Goal: Information Seeking & Learning: Learn about a topic

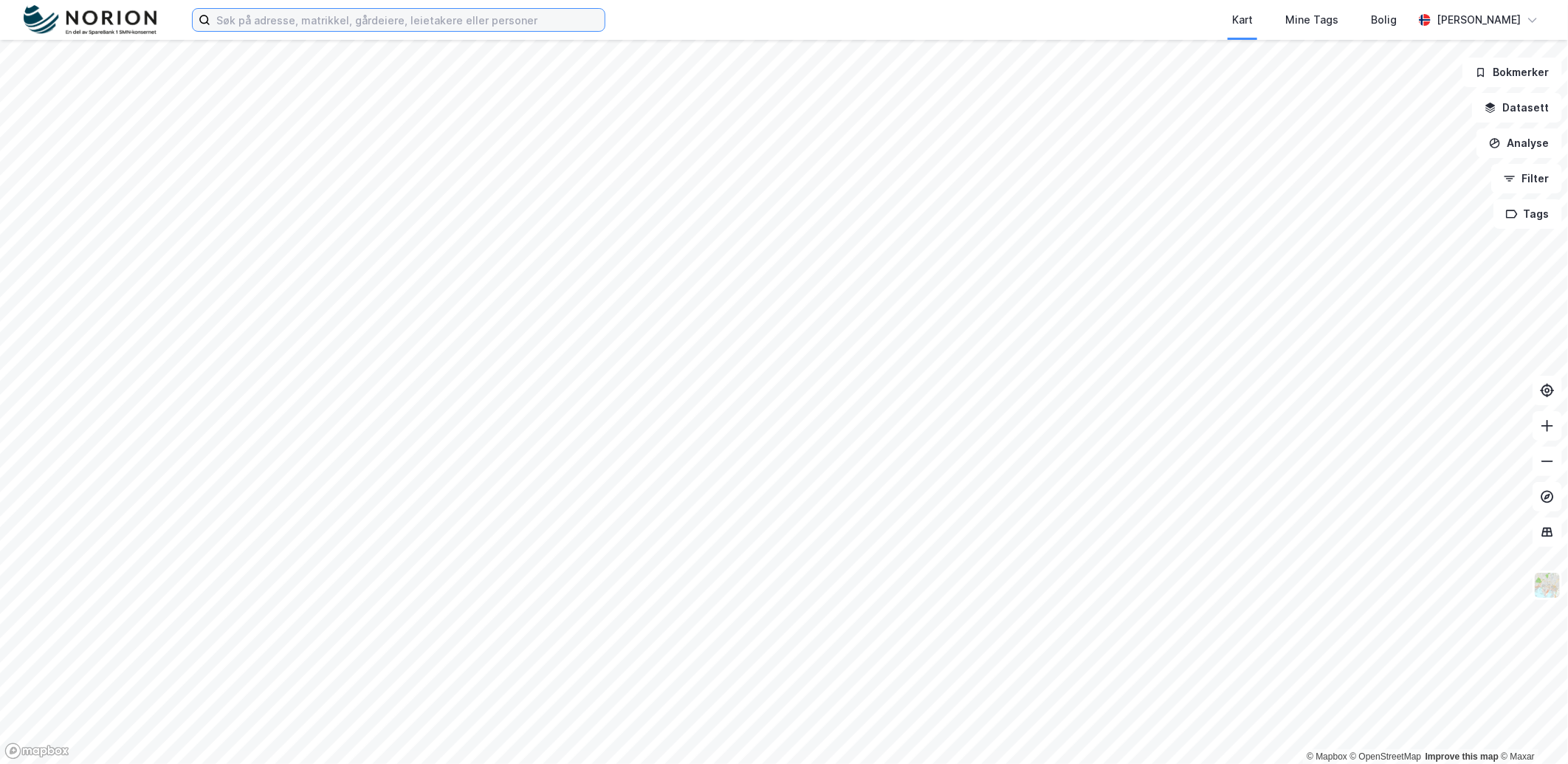
click at [297, 27] on input at bounding box center [407, 20] width 394 height 22
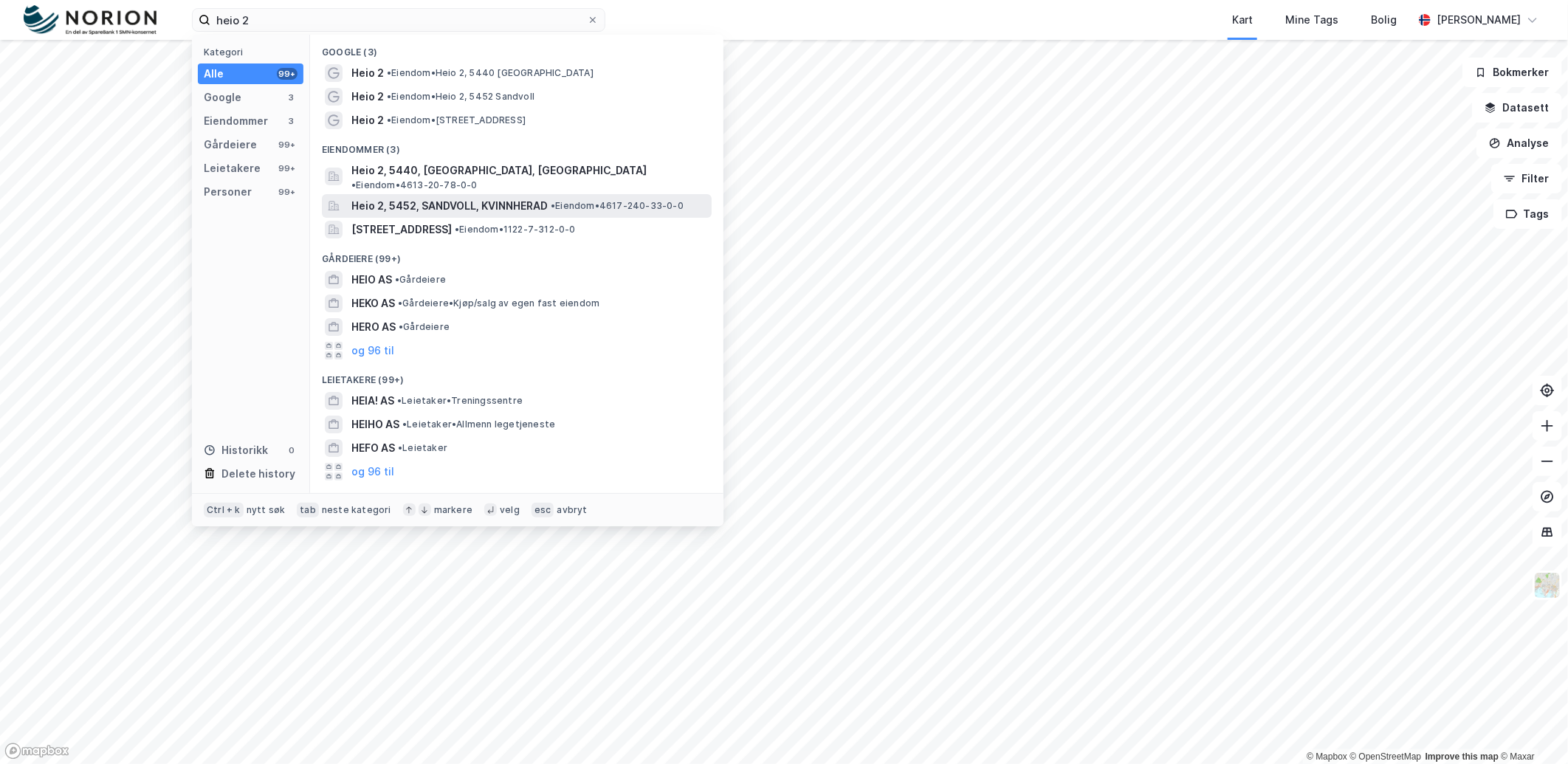
click at [432, 197] on span "Heio 2, 5452, SANDVOLL, KVINNHERAD" at bounding box center [449, 206] width 197 height 18
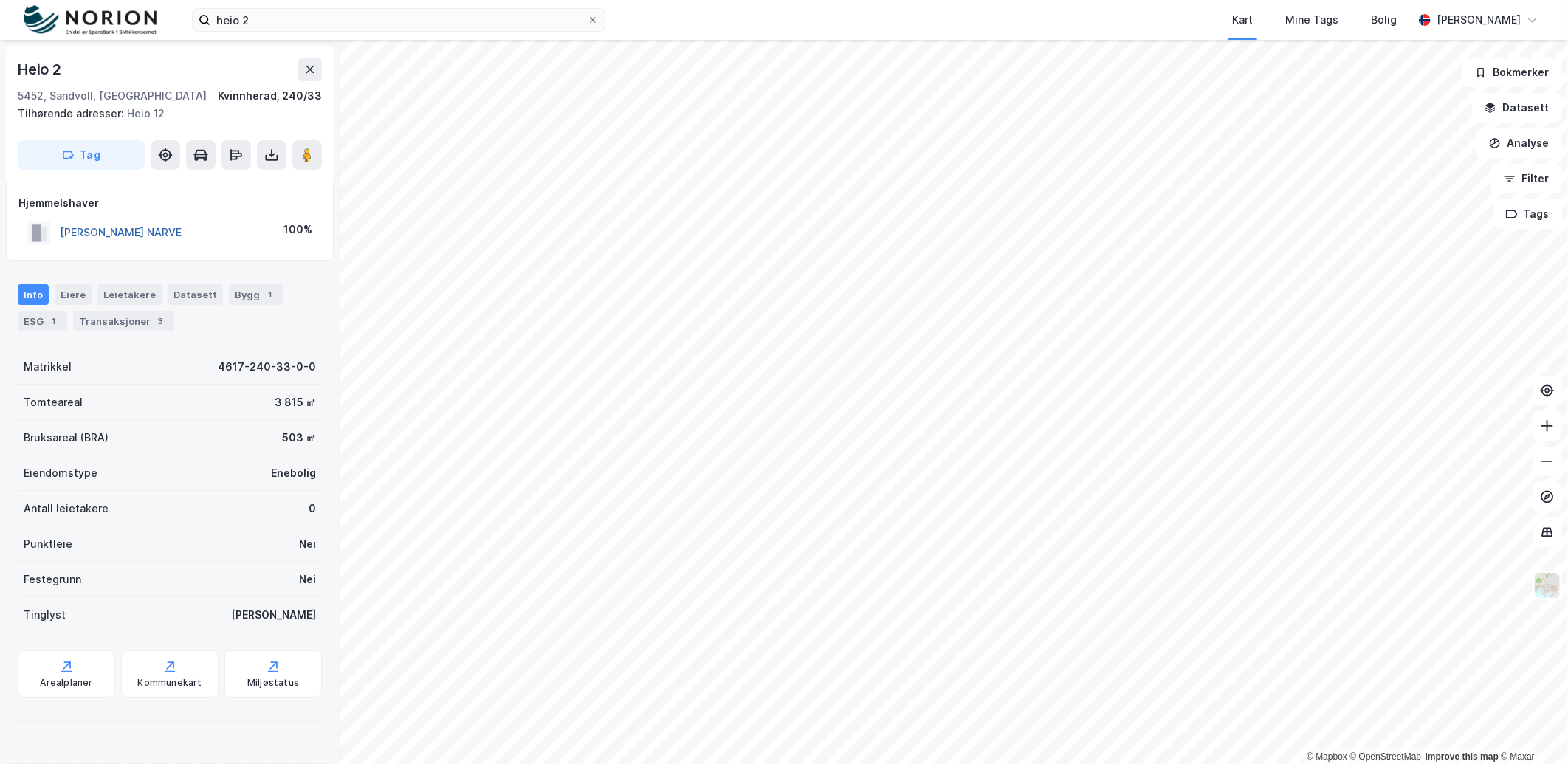
click at [0, 0] on button "[PERSON_NAME] NARVE" at bounding box center [0, 0] width 0 height 0
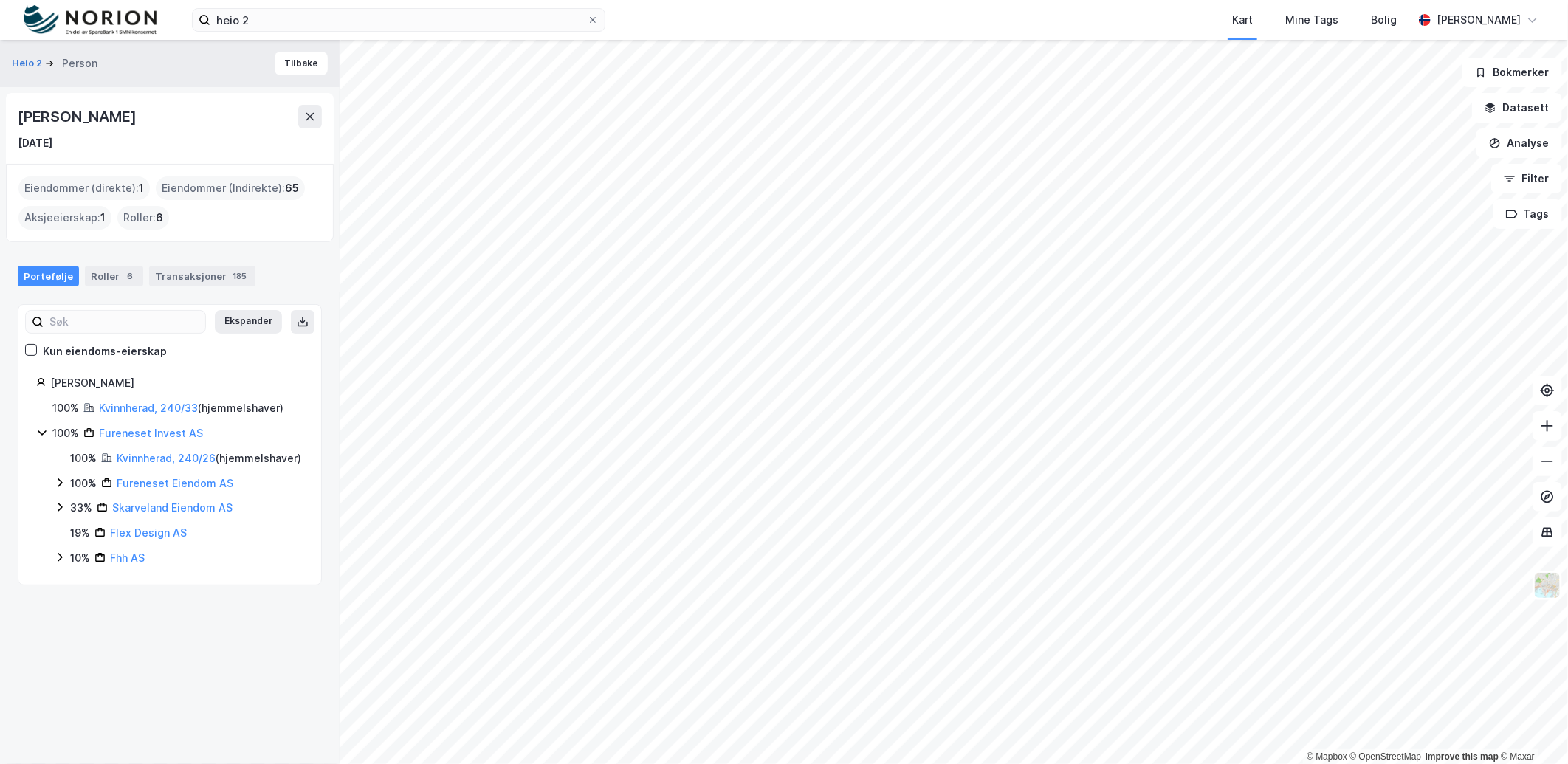
click at [60, 488] on icon at bounding box center [60, 482] width 12 height 12
click at [80, 513] on icon at bounding box center [77, 507] width 12 height 12
click at [94, 538] on icon at bounding box center [95, 533] width 12 height 12
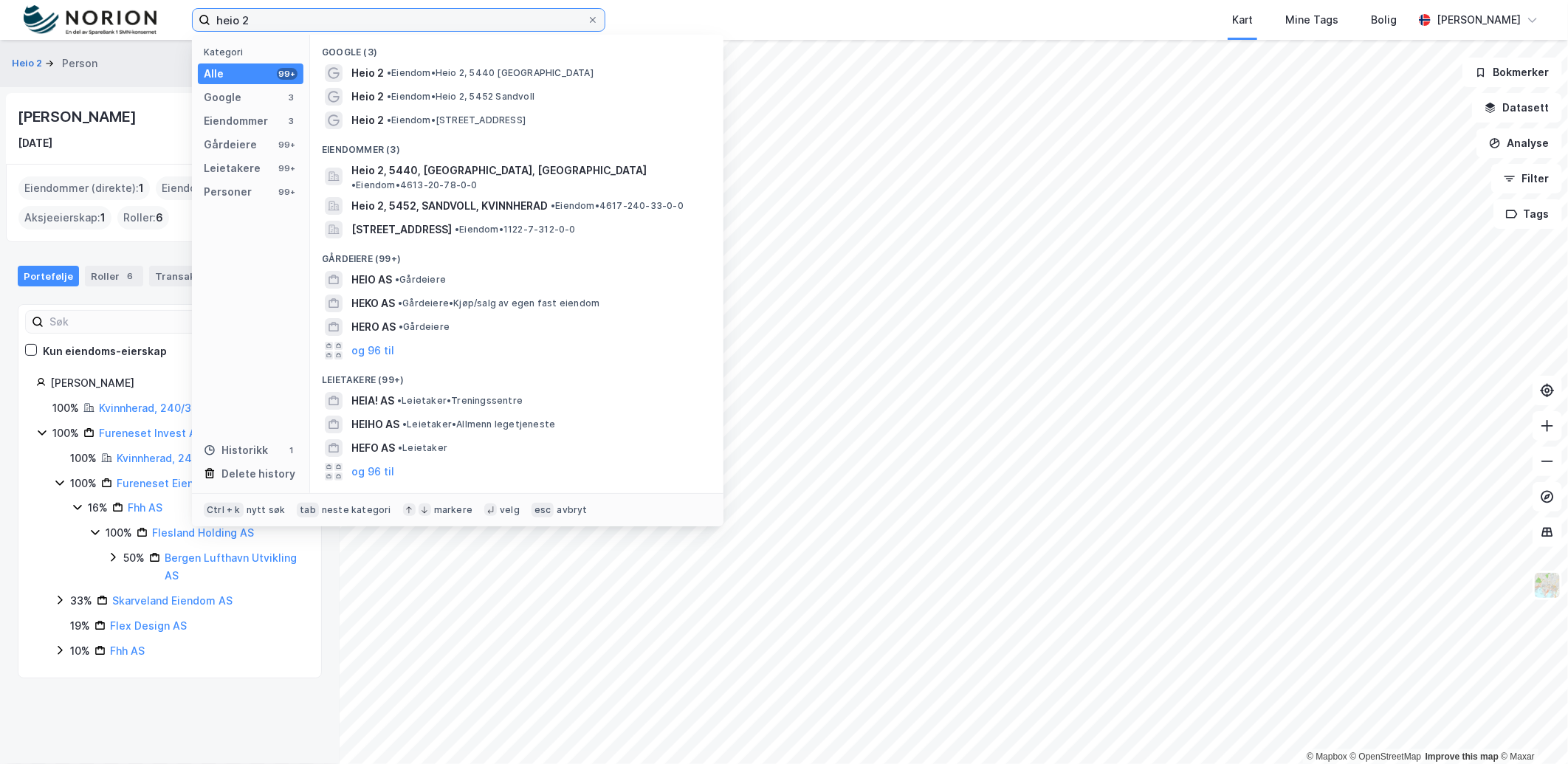
drag, startPoint x: 281, startPoint y: 20, endPoint x: 14, endPoint y: 37, distance: 267.5
click at [14, 37] on div "heio 2 Kategori Alle 99+ Google 3 Eiendommer 3 Gårdeiere 99+ Leietakere 99+ Per…" at bounding box center [784, 20] width 1568 height 40
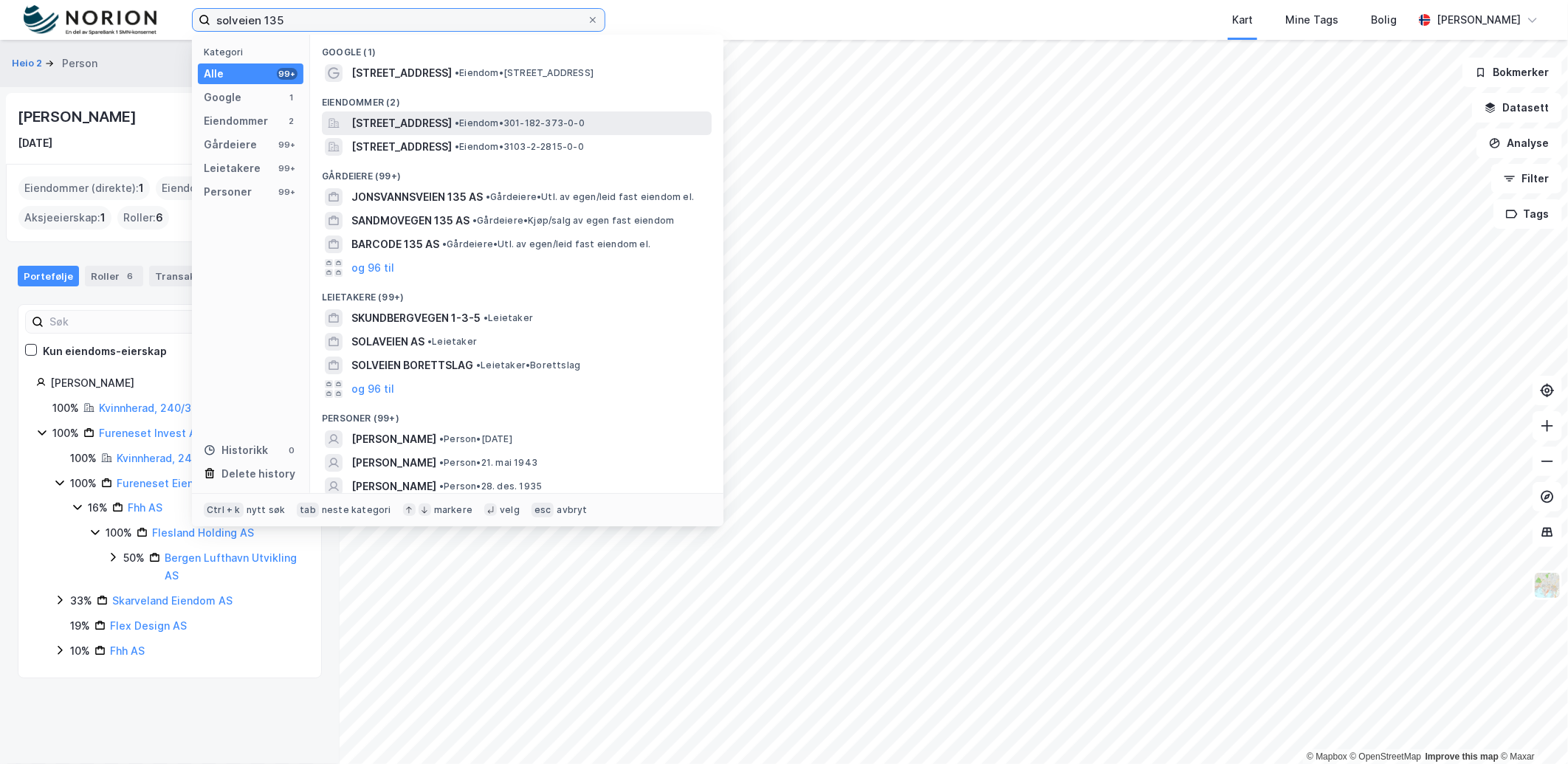
type input "solveien 135"
click at [448, 120] on span "[STREET_ADDRESS]" at bounding box center [402, 123] width 100 height 18
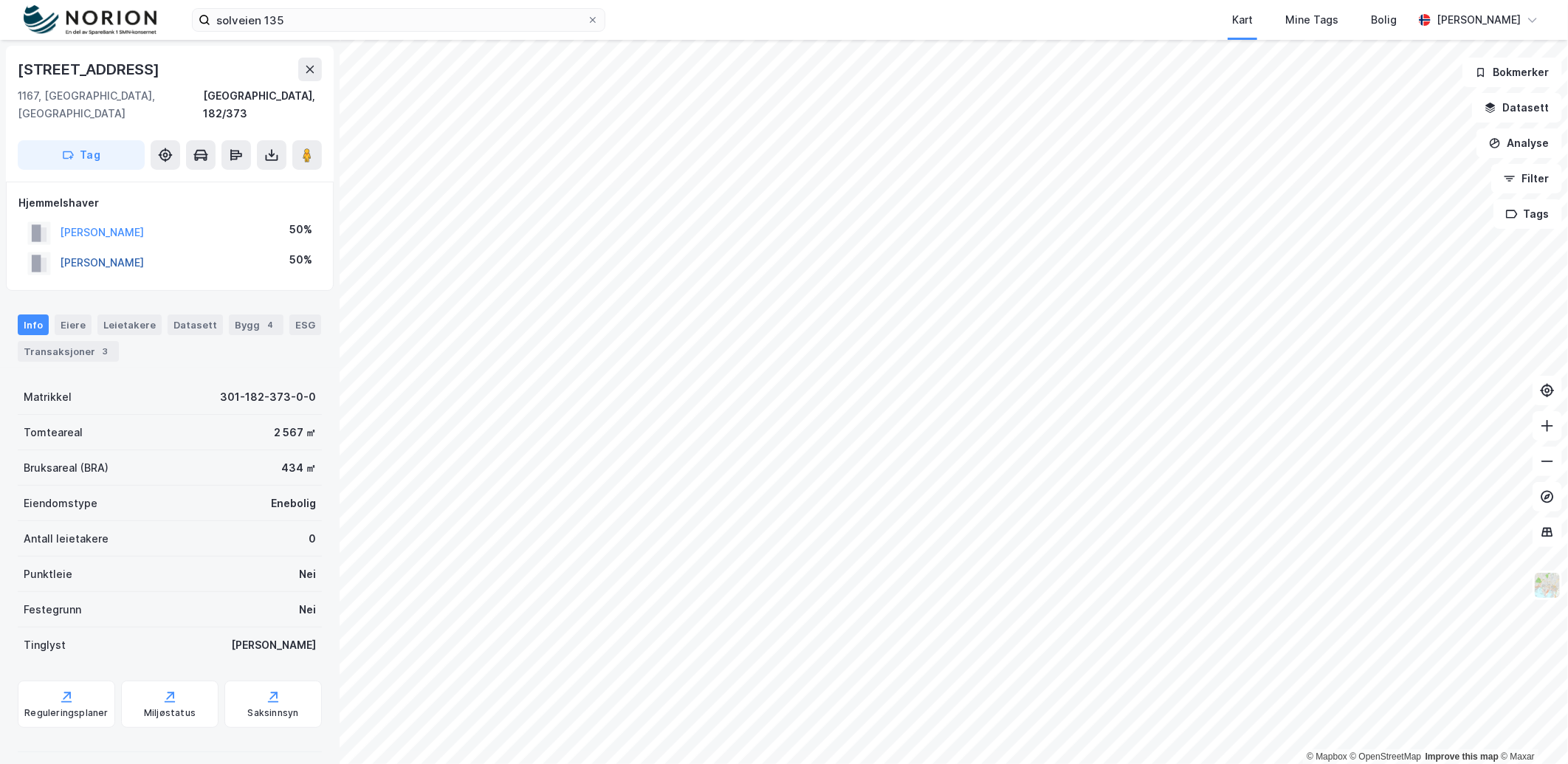
click at [0, 0] on button "[PERSON_NAME]" at bounding box center [0, 0] width 0 height 0
